Goal: Information Seeking & Learning: Learn about a topic

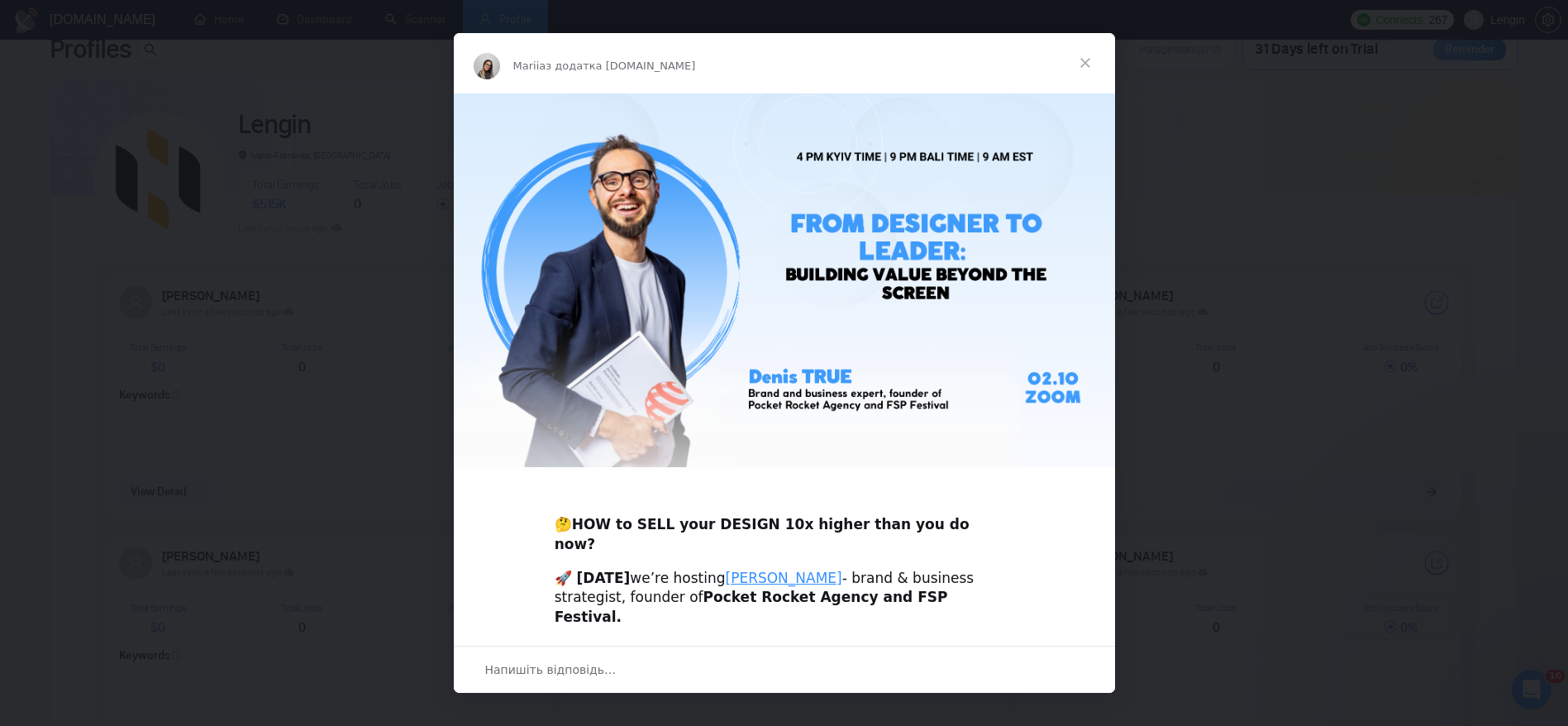
click at [1088, 58] on span "Закрити" at bounding box center [1085, 63] width 60 height 60
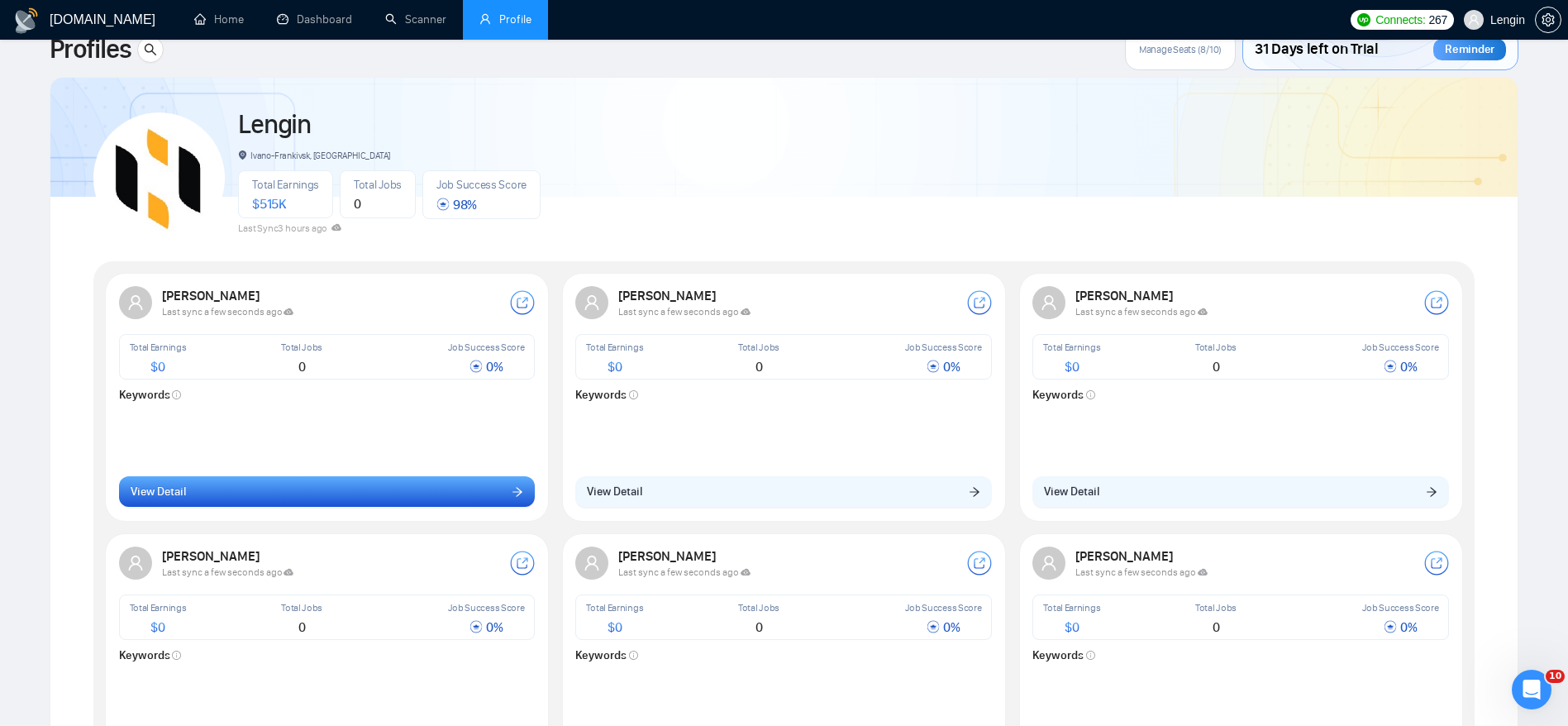
click at [459, 501] on button "View Detail" at bounding box center [327, 492] width 416 height 32
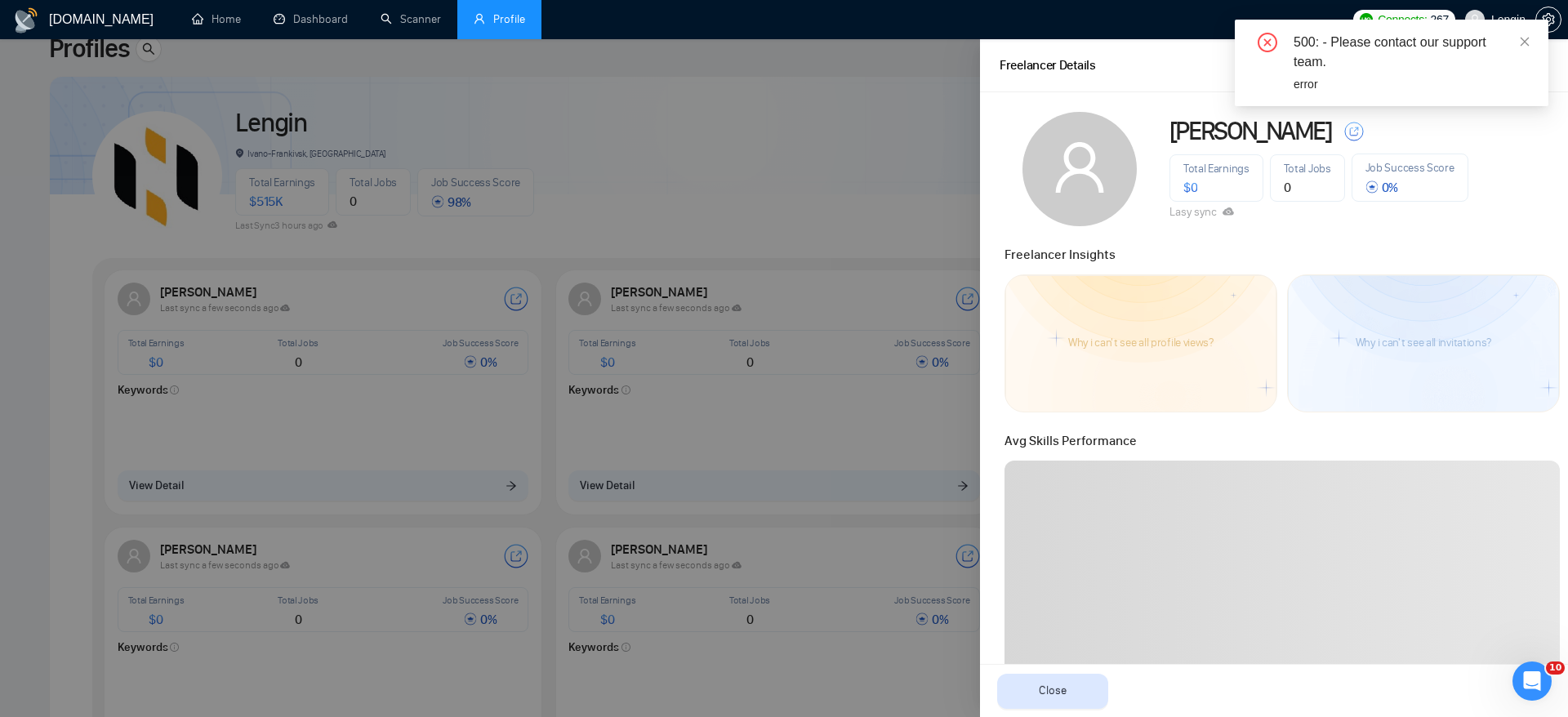
click at [64, 16] on h1 "[DOMAIN_NAME]" at bounding box center [101, 19] width 104 height 39
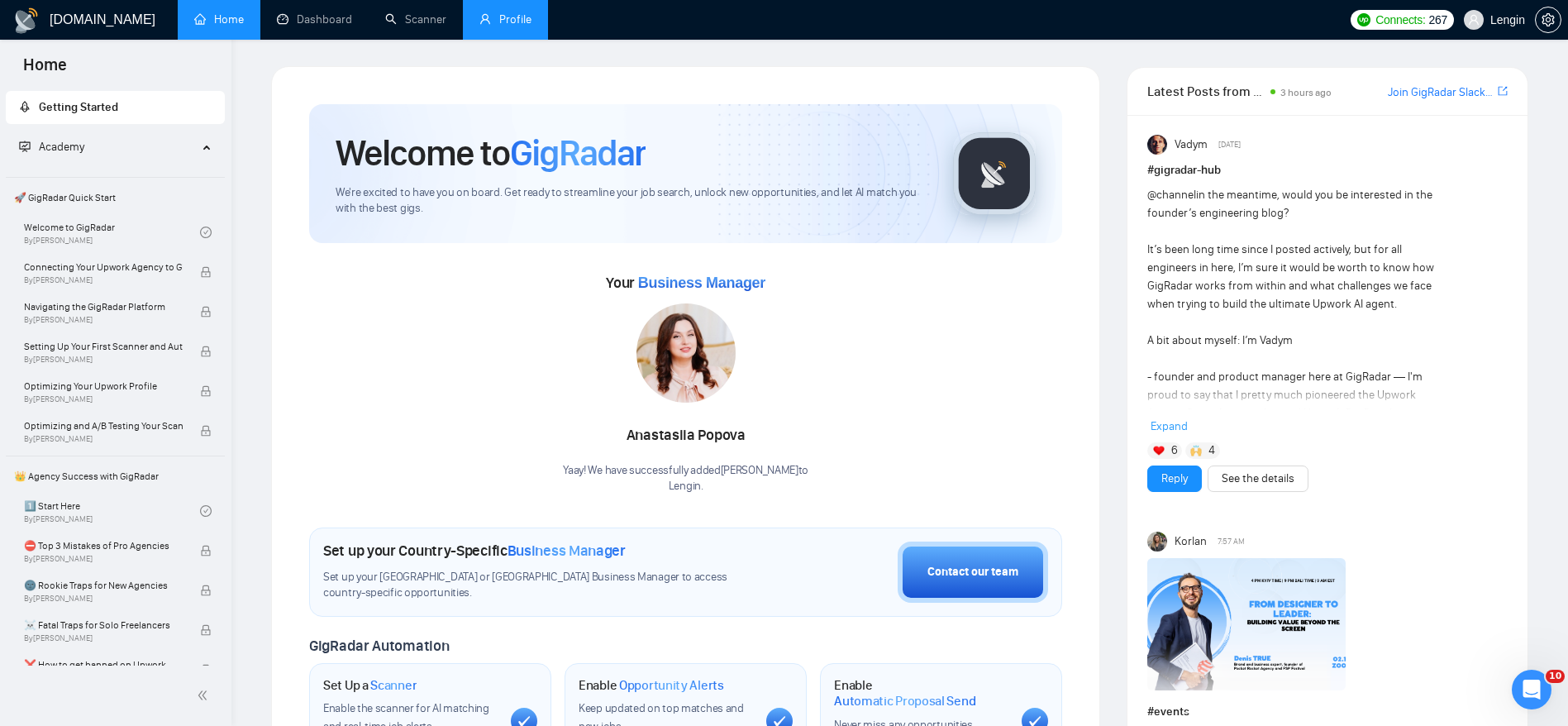
click at [508, 23] on link "Profile" at bounding box center [505, 19] width 52 height 14
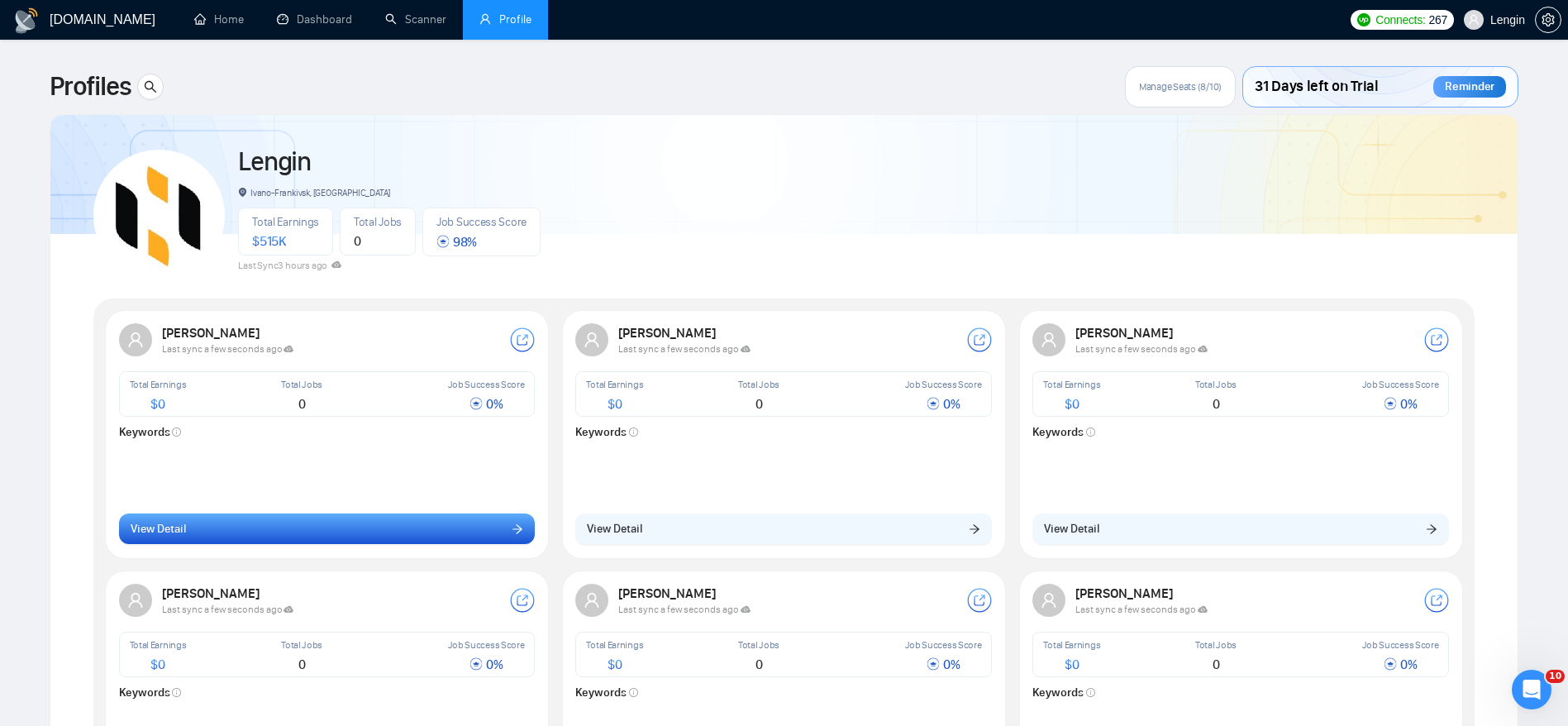
click at [514, 528] on icon "arrow-right" at bounding box center [518, 529] width 10 height 9
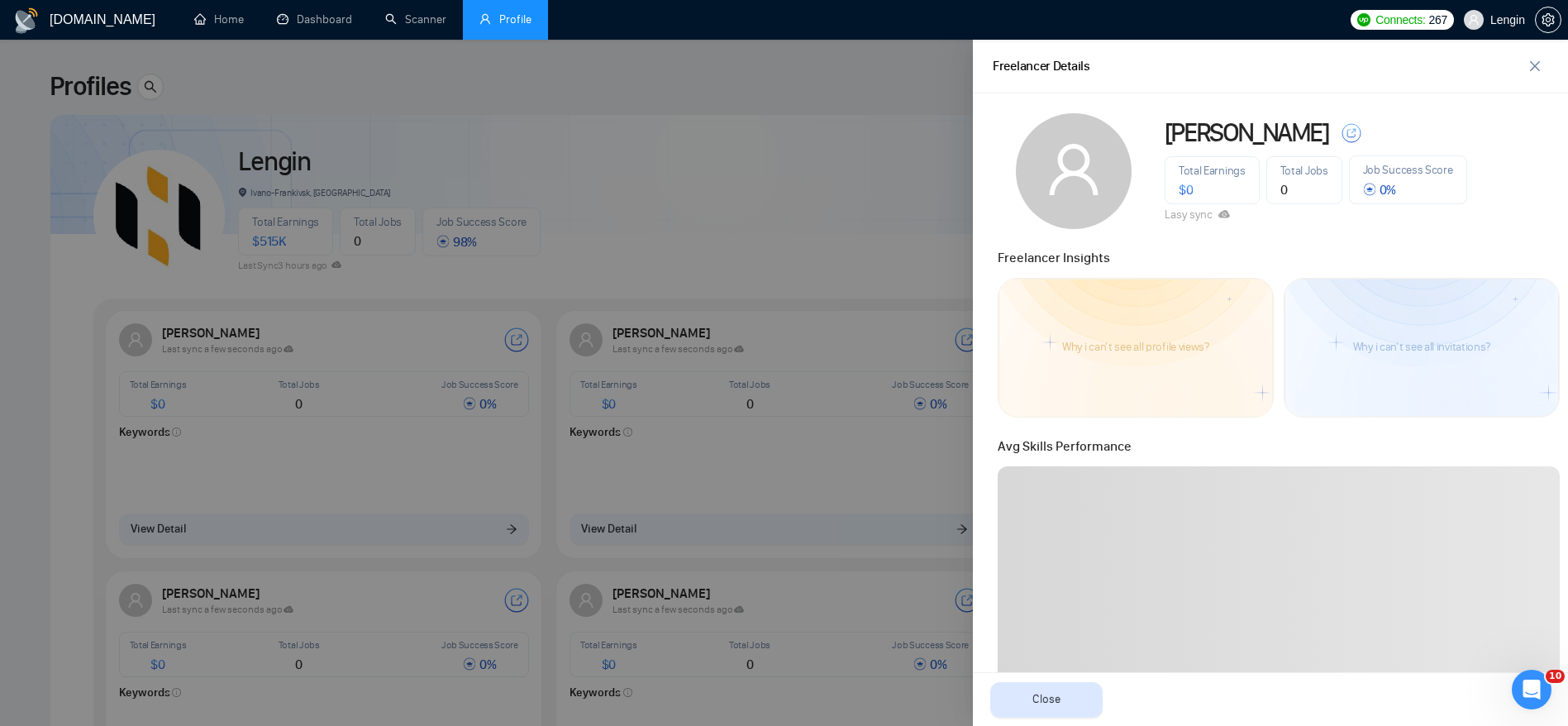
click at [854, 75] on div at bounding box center [784, 382] width 1568 height 686
